Goal: Transaction & Acquisition: Purchase product/service

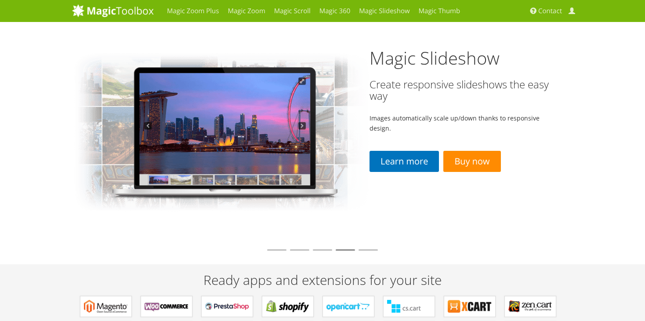
click at [468, 163] on link "Buy now" at bounding box center [471, 162] width 57 height 22
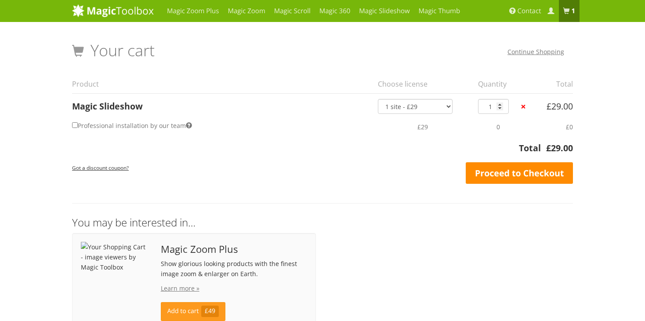
click at [501, 182] on link "Proceed to Checkout" at bounding box center [519, 173] width 107 height 22
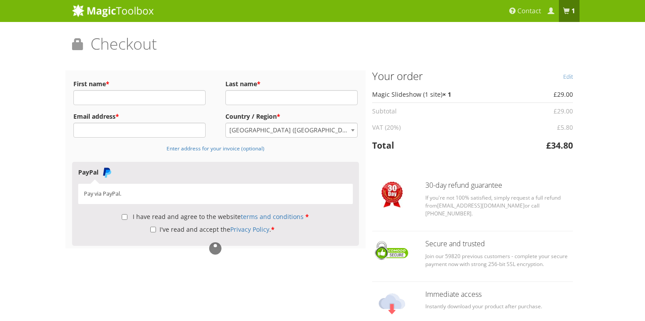
click at [269, 130] on span "United Kingdom (UK)" at bounding box center [291, 130] width 131 height 14
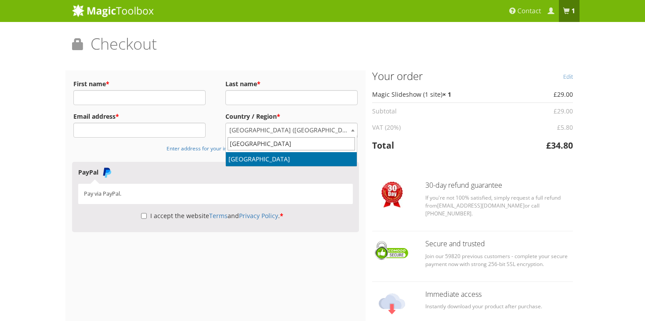
type input "romania"
select select "RO"
